Goal: Find specific page/section: Find specific page/section

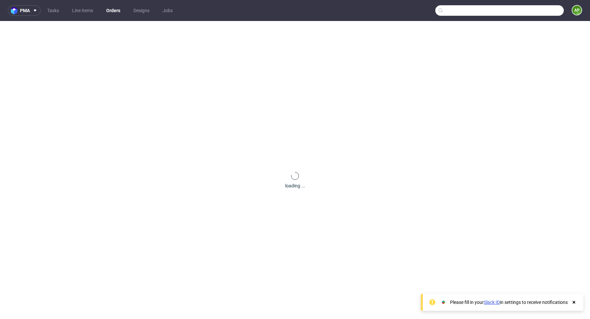
click at [535, 11] on input "text" at bounding box center [500, 10] width 129 height 10
paste input "AMFA"
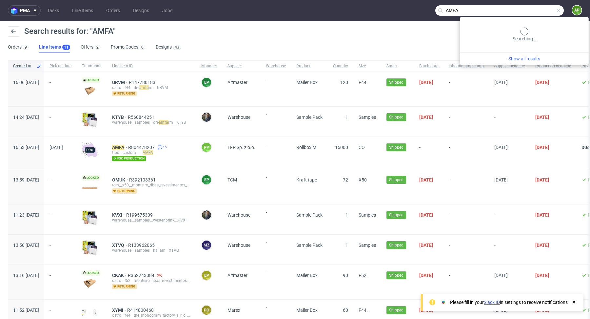
click at [541, 13] on input "AMFA" at bounding box center [500, 10] width 129 height 10
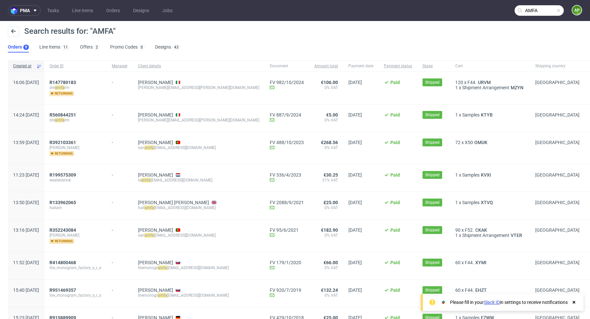
click at [538, 10] on input "AMFA" at bounding box center [539, 10] width 49 height 10
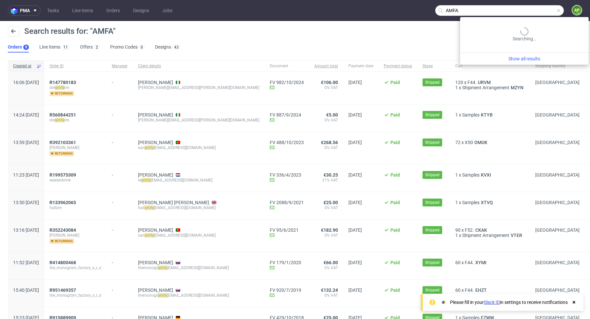
click at [538, 10] on input "AMFA" at bounding box center [500, 10] width 129 height 10
paste input "R80447820"
type input "R804478207"
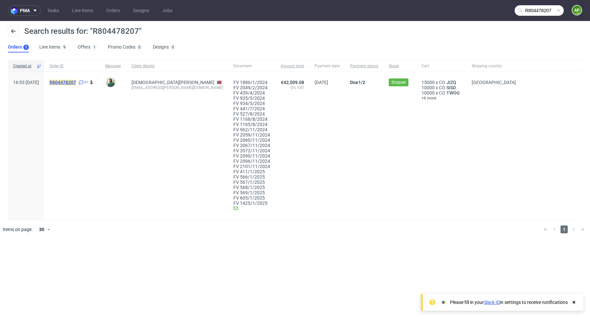
click at [76, 82] on mark "R804478207" at bounding box center [63, 82] width 27 height 5
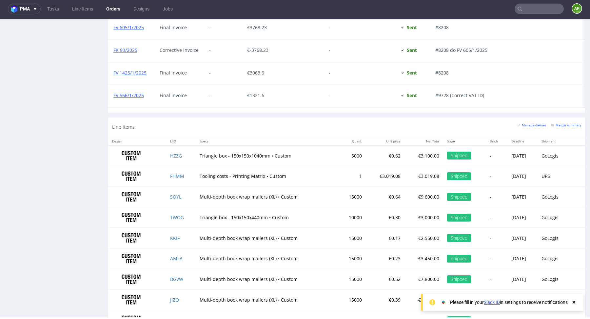
scroll to position [1159, 0]
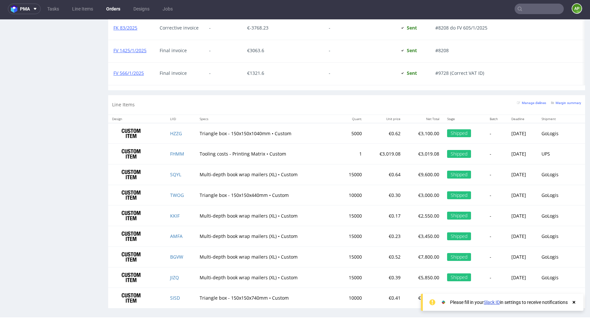
click at [534, 11] on input "text" at bounding box center [539, 9] width 49 height 10
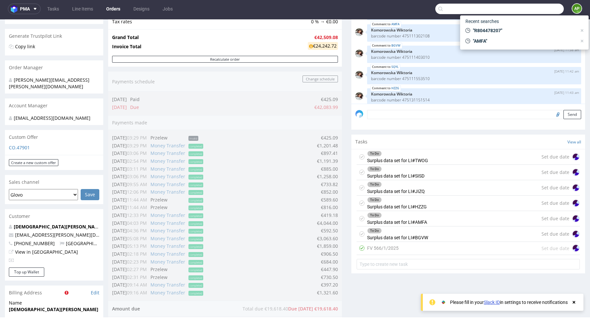
scroll to position [86, 0]
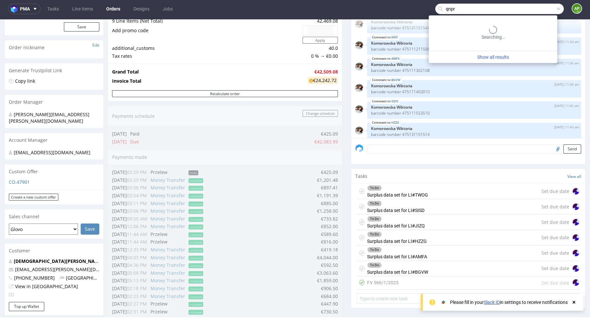
type input "qnpr"
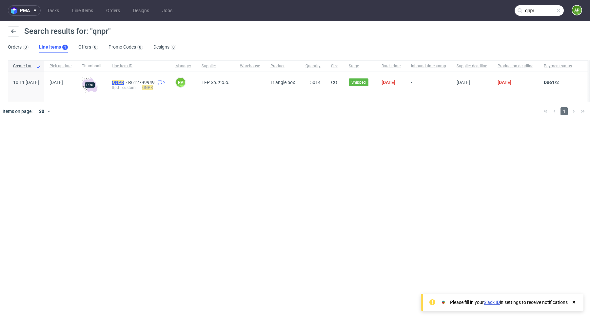
click at [124, 80] on mark "QNPR" at bounding box center [118, 82] width 12 height 5
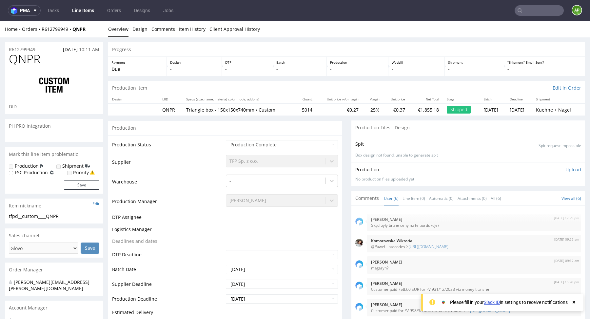
scroll to position [21, 0]
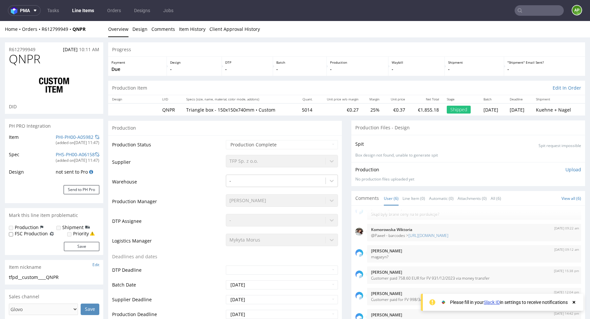
type input "5014"
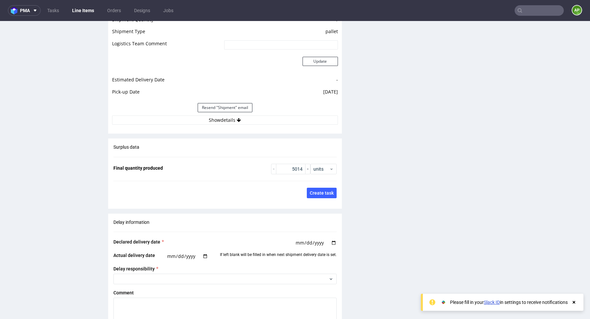
scroll to position [1078, 0]
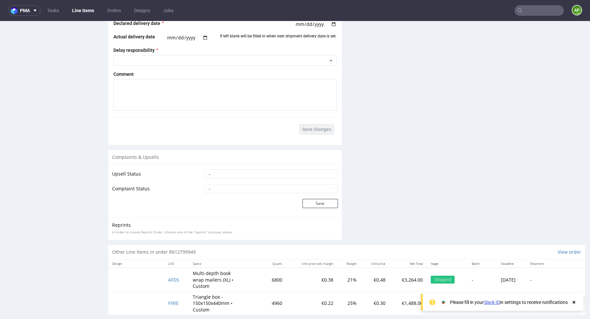
click at [573, 302] on use at bounding box center [574, 302] width 3 height 3
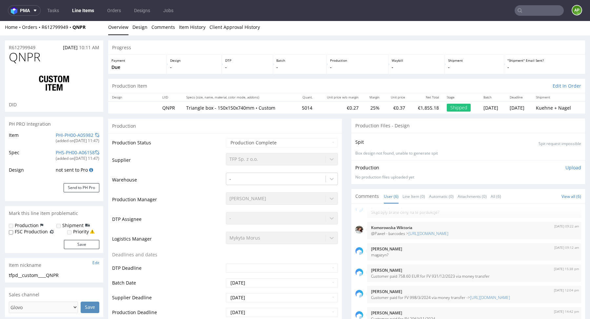
scroll to position [0, 0]
